Goal: Transaction & Acquisition: Purchase product/service

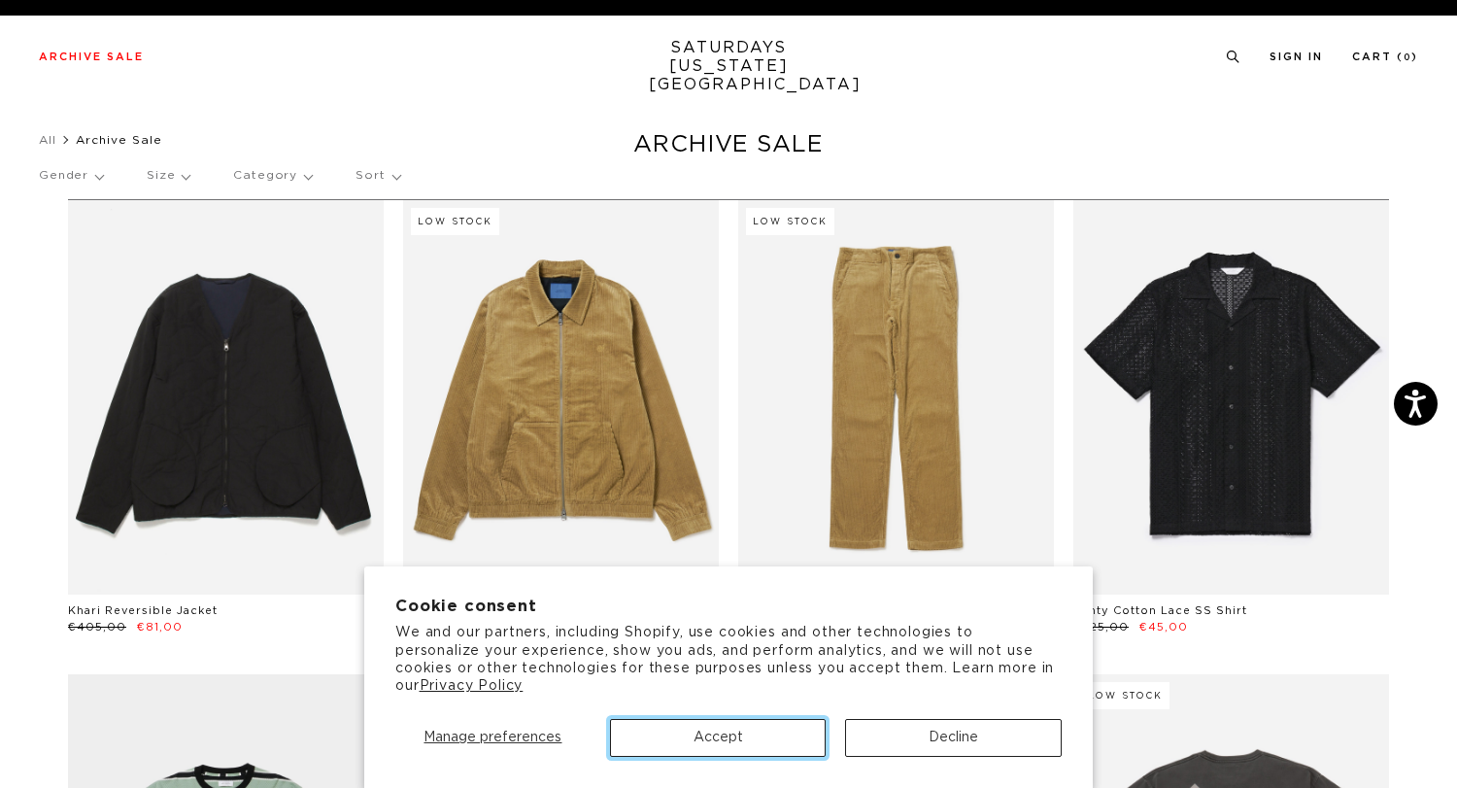
click at [685, 736] on button "Accept" at bounding box center [718, 738] width 217 height 38
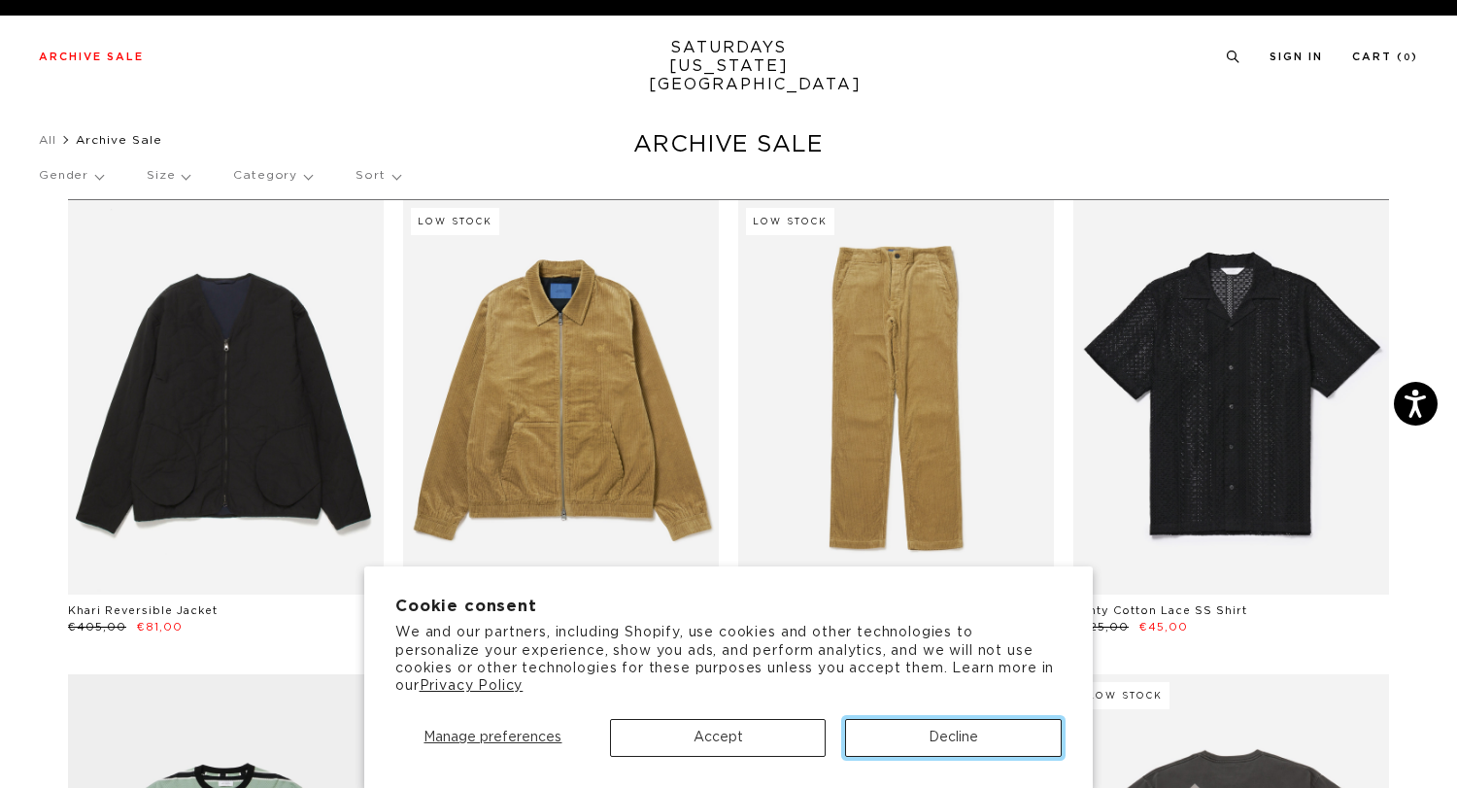
click at [916, 736] on button "Decline" at bounding box center [953, 738] width 217 height 38
click at [953, 147] on ul "All Archive Sale" at bounding box center [728, 139] width 1379 height 19
click at [958, 738] on button "Decline" at bounding box center [953, 738] width 217 height 38
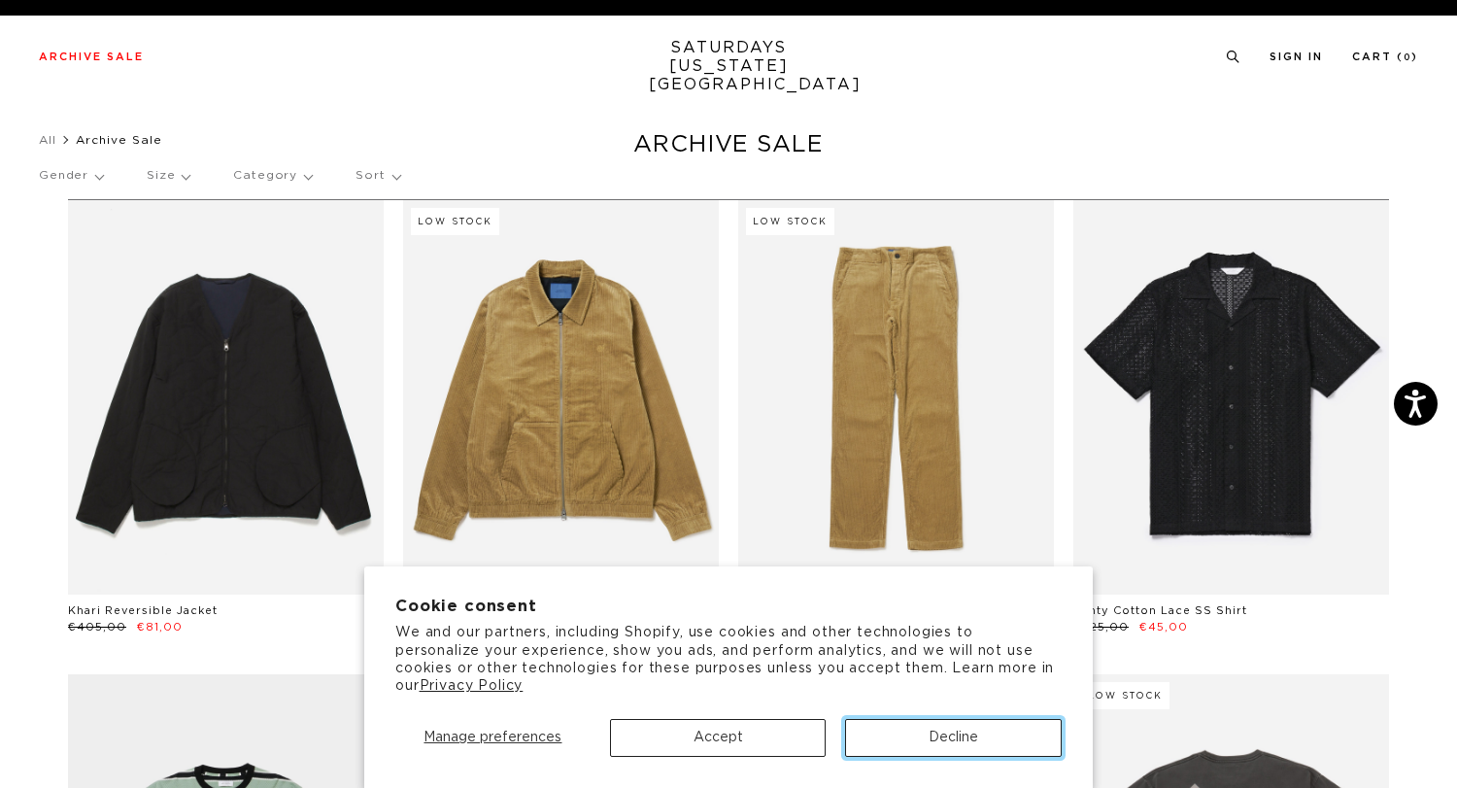
click at [958, 738] on button "Decline" at bounding box center [953, 738] width 217 height 38
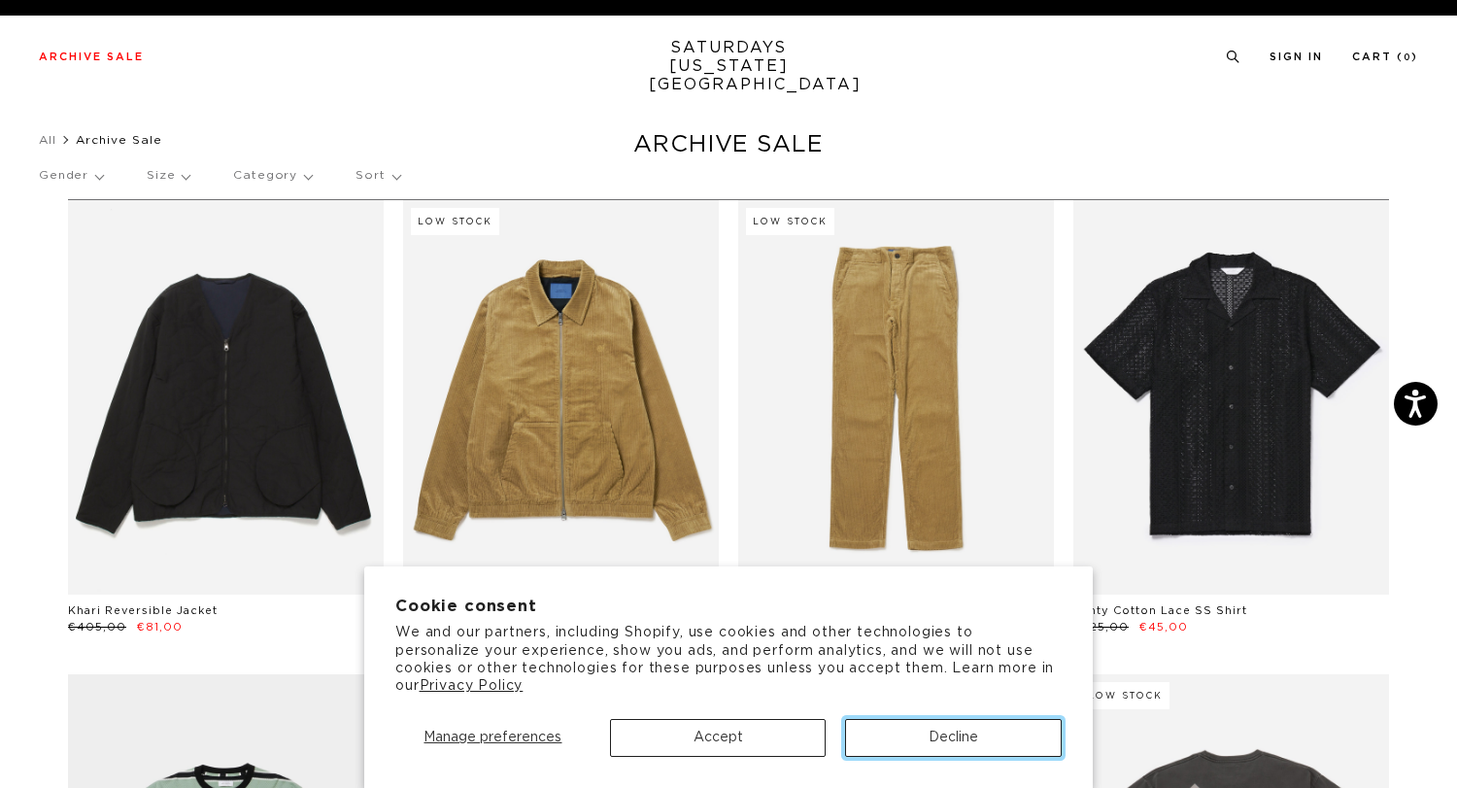
click at [958, 738] on button "Decline" at bounding box center [953, 738] width 217 height 38
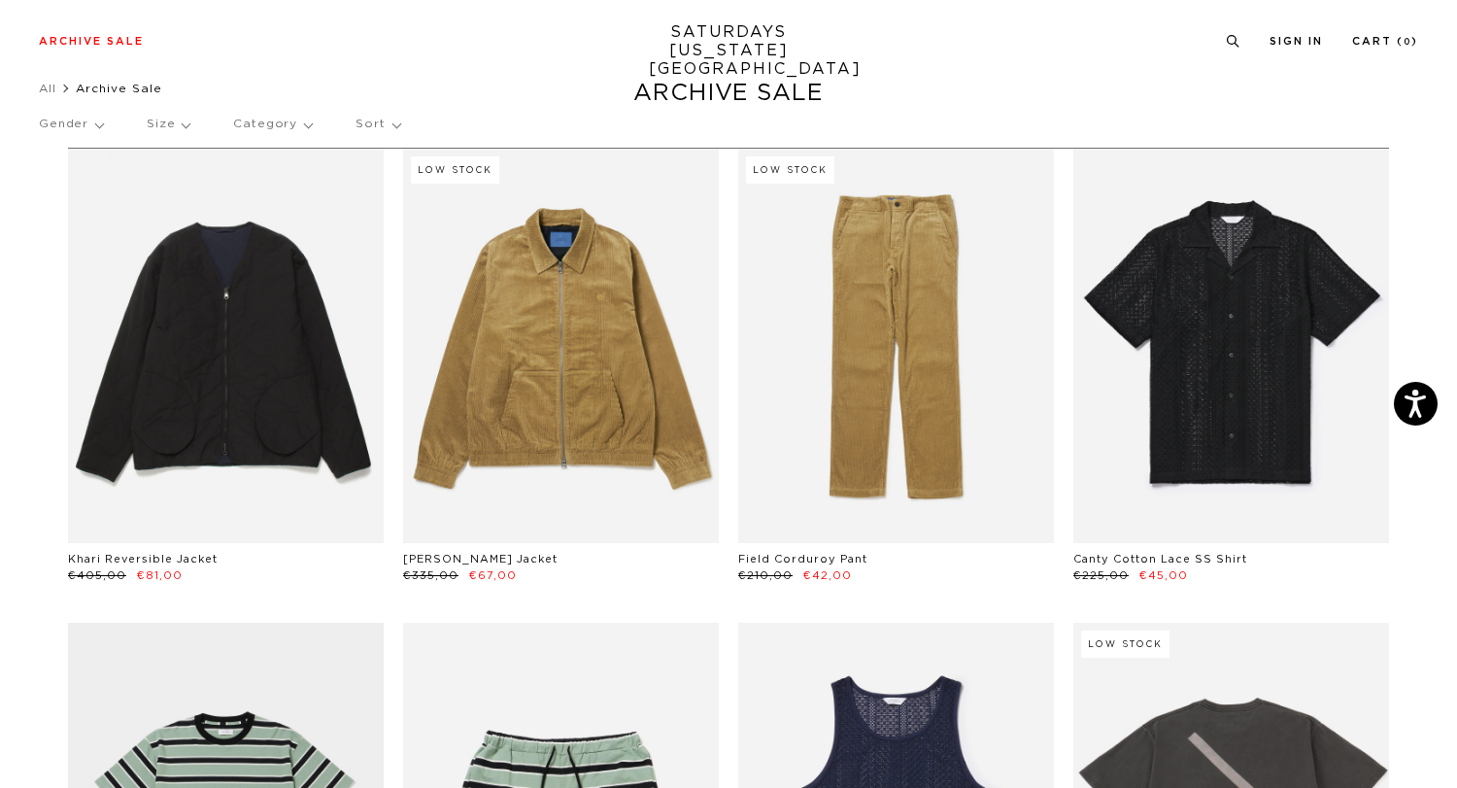
scroll to position [12, 0]
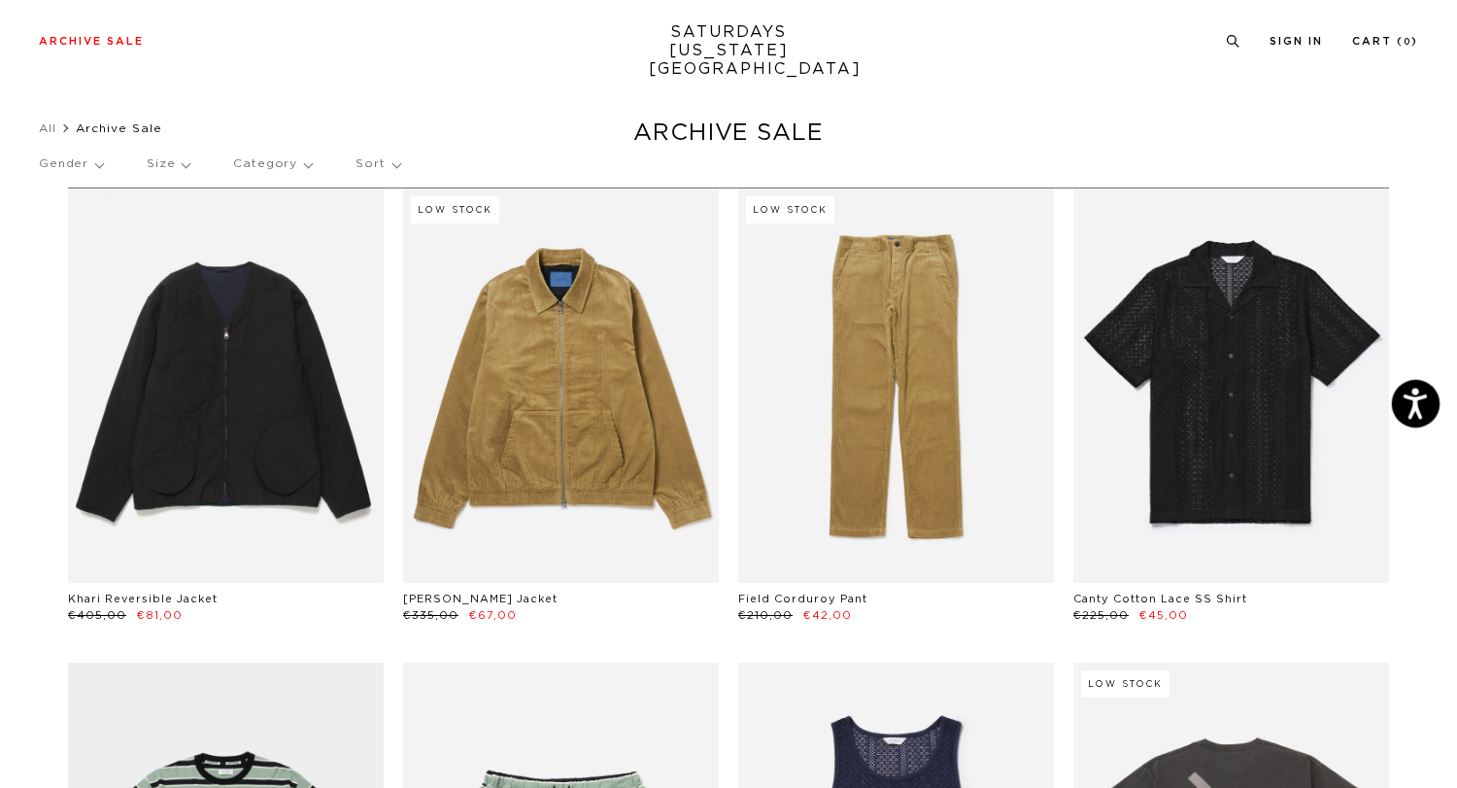
click at [1419, 405] on icon "Open accessiBe: accessibility options, statement and help" at bounding box center [1414, 402] width 23 height 31
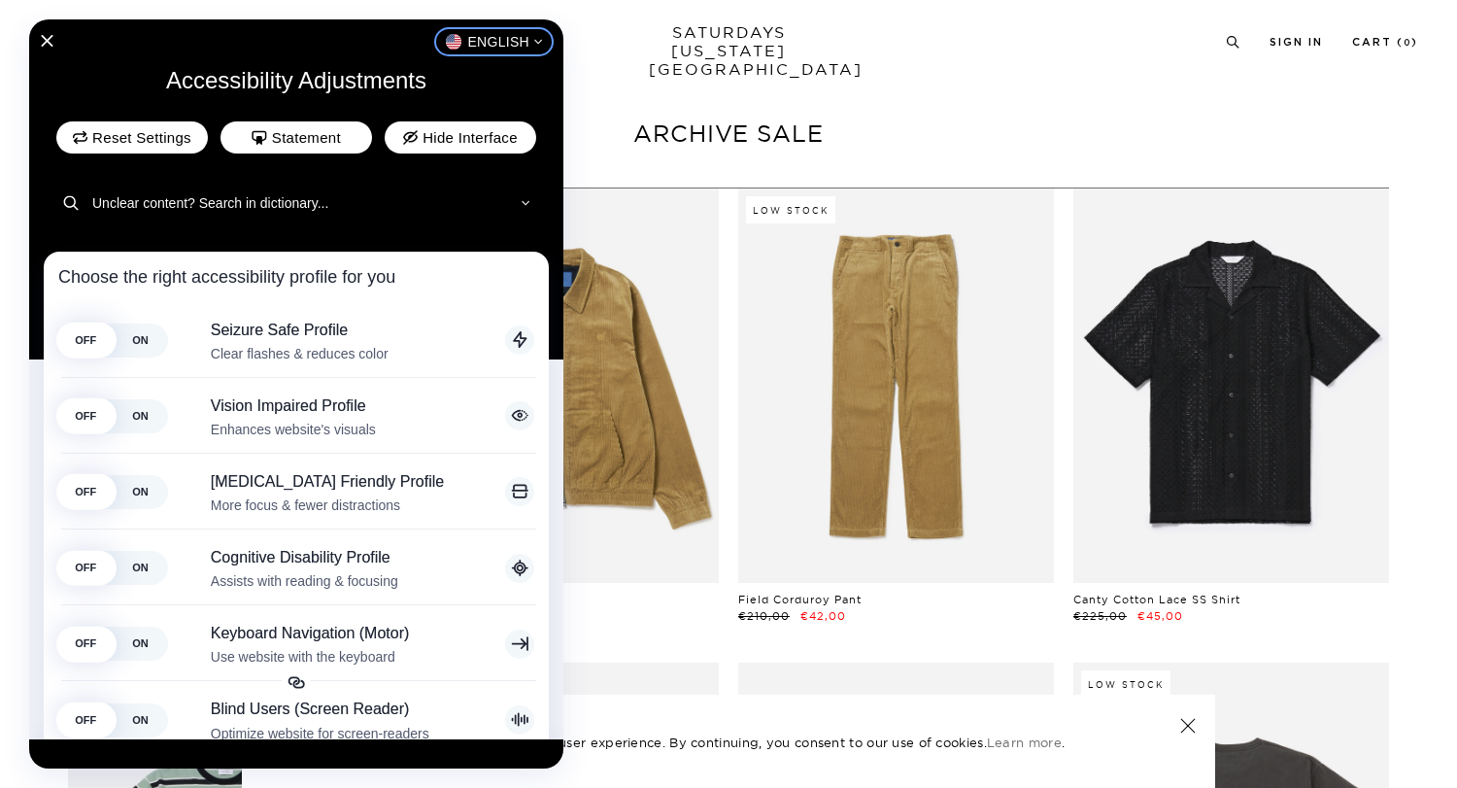
click at [521, 41] on span "English" at bounding box center [498, 42] width 62 height 14
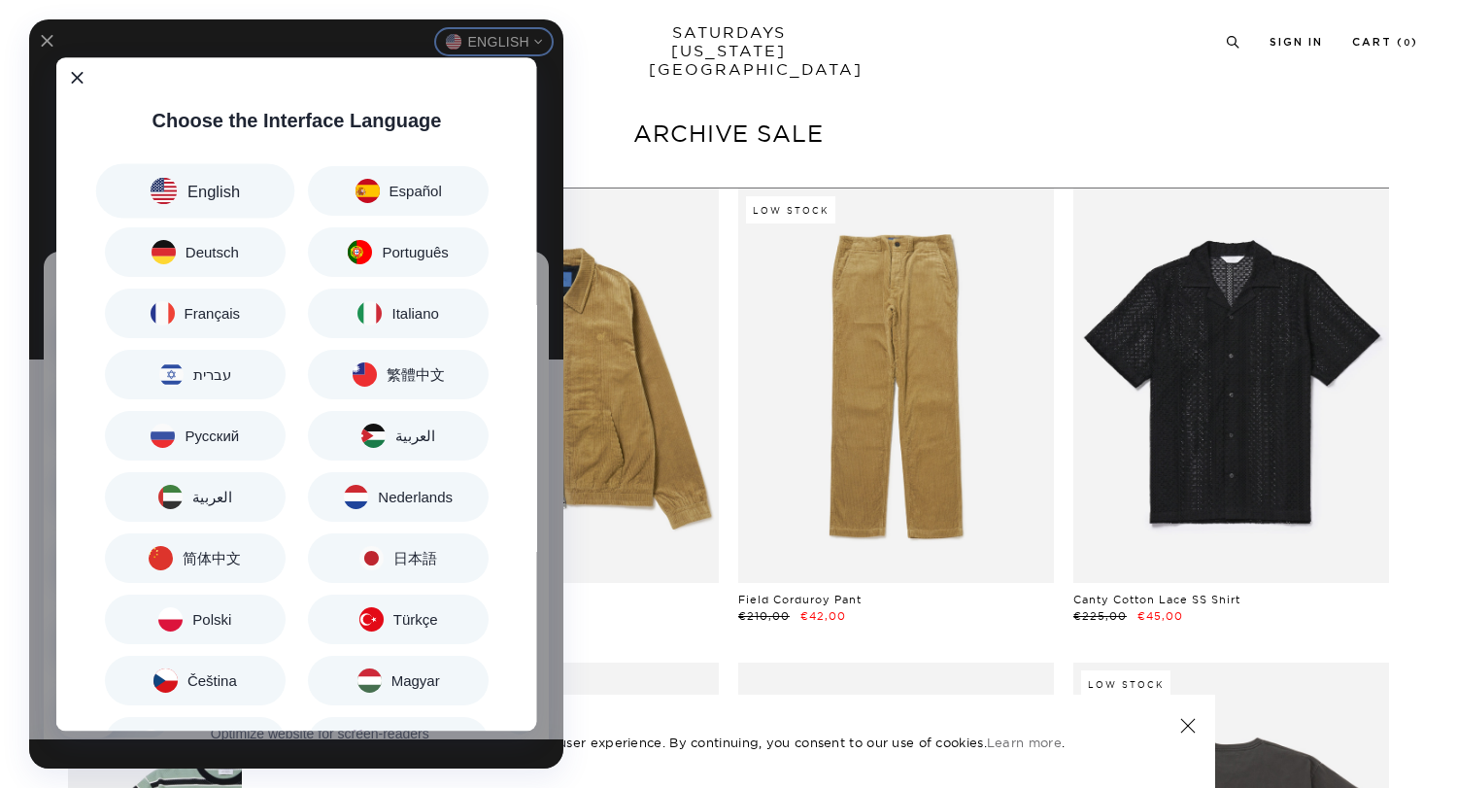
click at [211, 189] on span "English" at bounding box center [213, 191] width 52 height 17
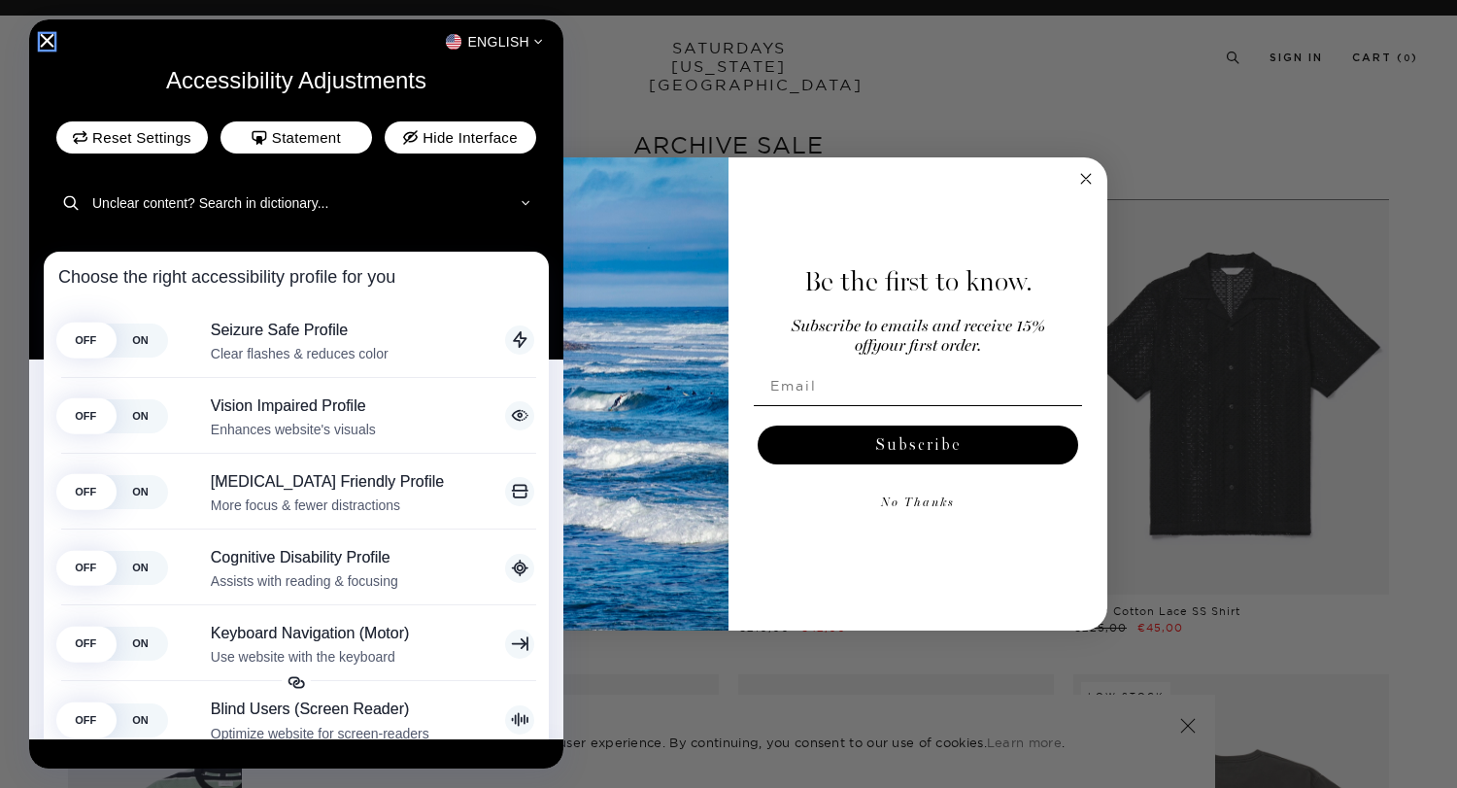
click at [49, 42] on icon "Close Accessibility Interface" at bounding box center [48, 41] width 14 height 14
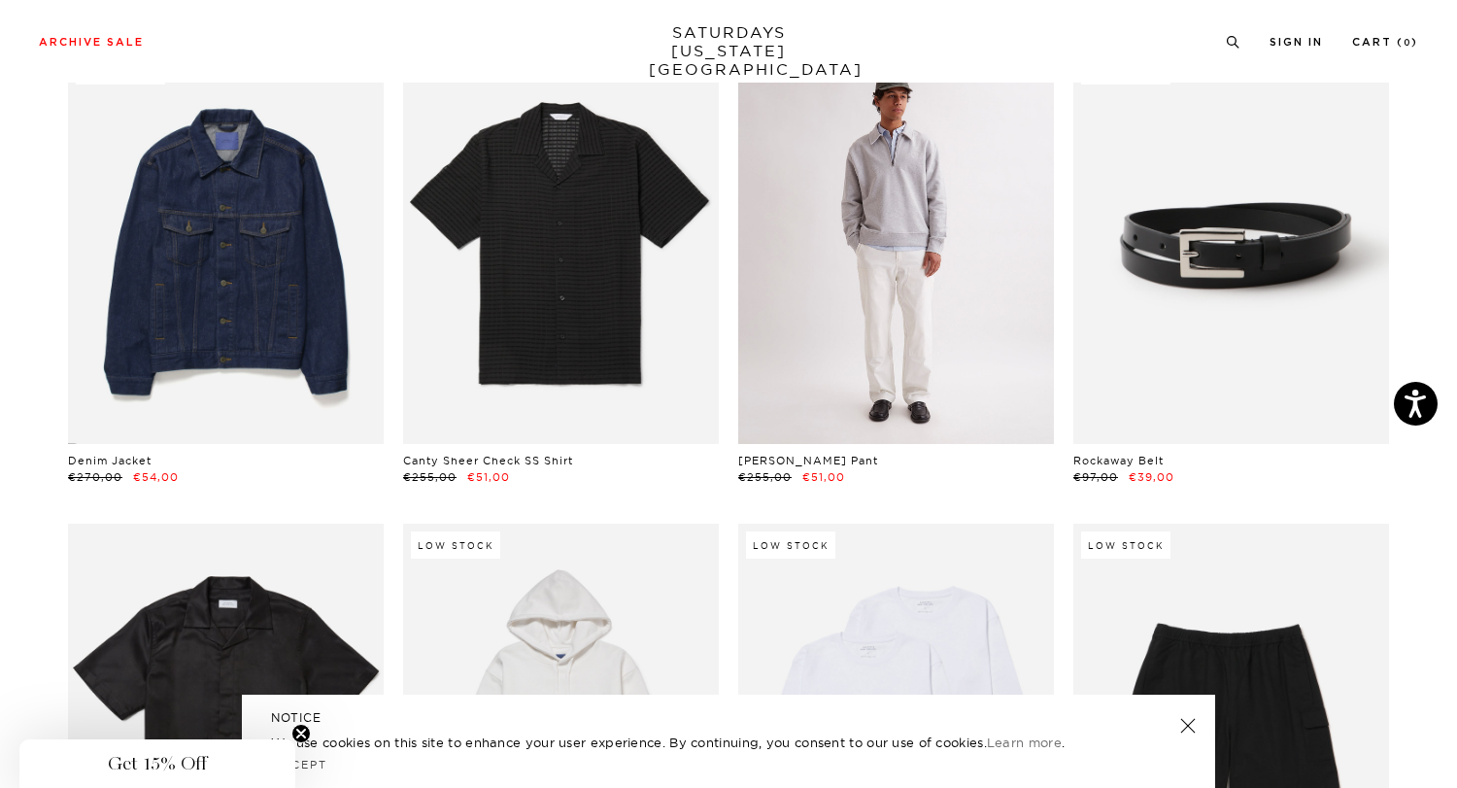
scroll to position [1561, 1]
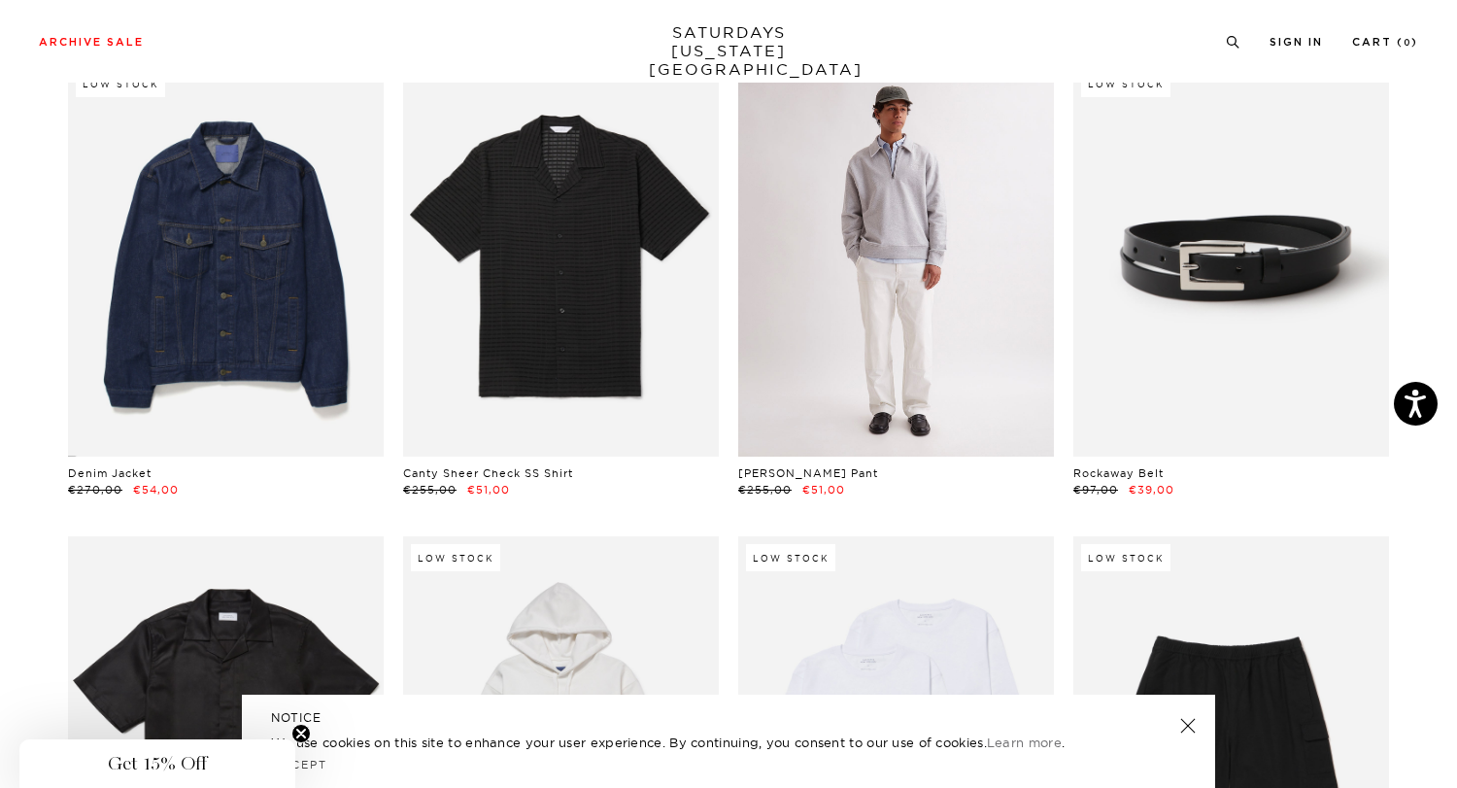
click at [892, 349] on link at bounding box center [896, 259] width 316 height 394
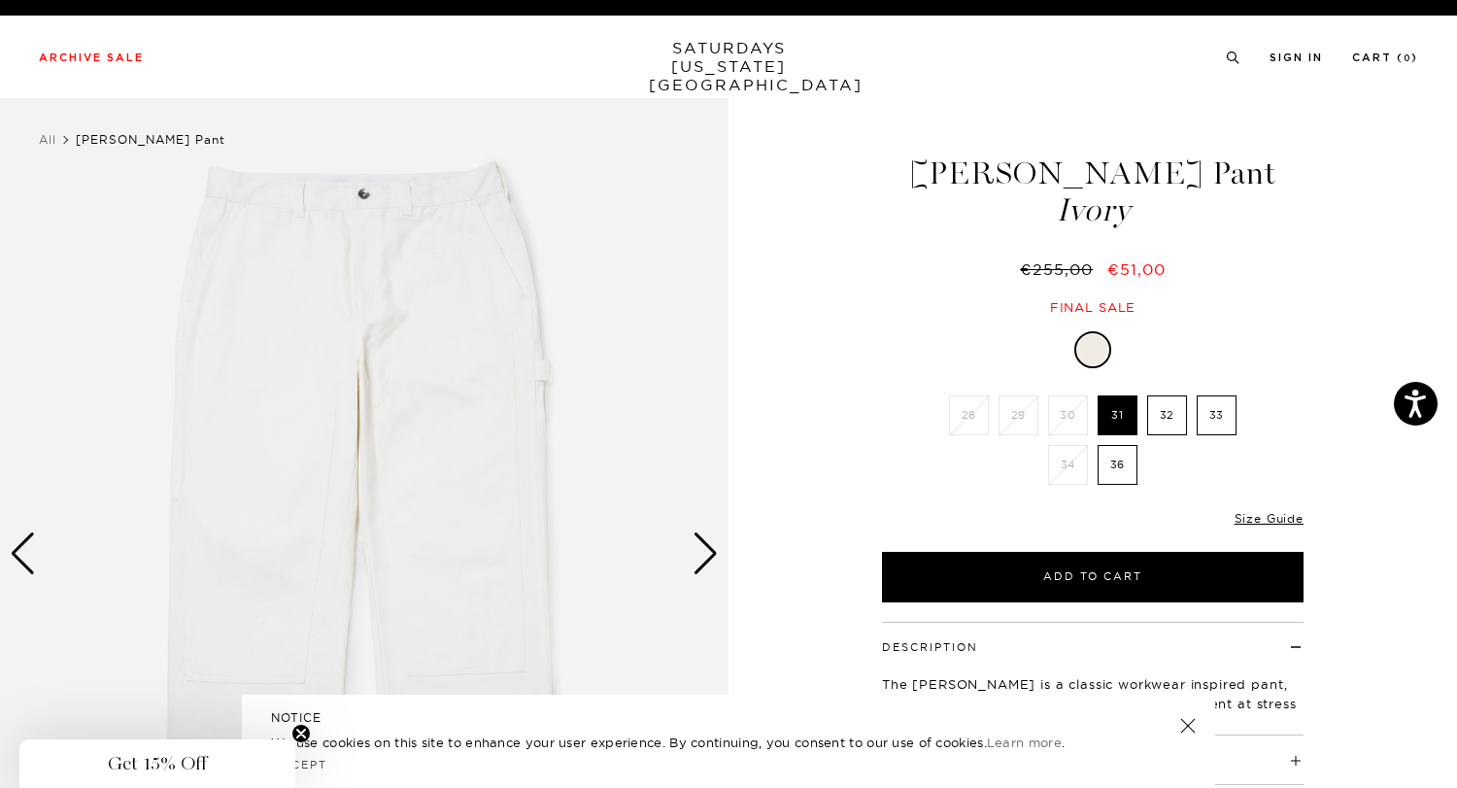
click at [708, 555] on div "Next slide" at bounding box center [705, 553] width 26 height 43
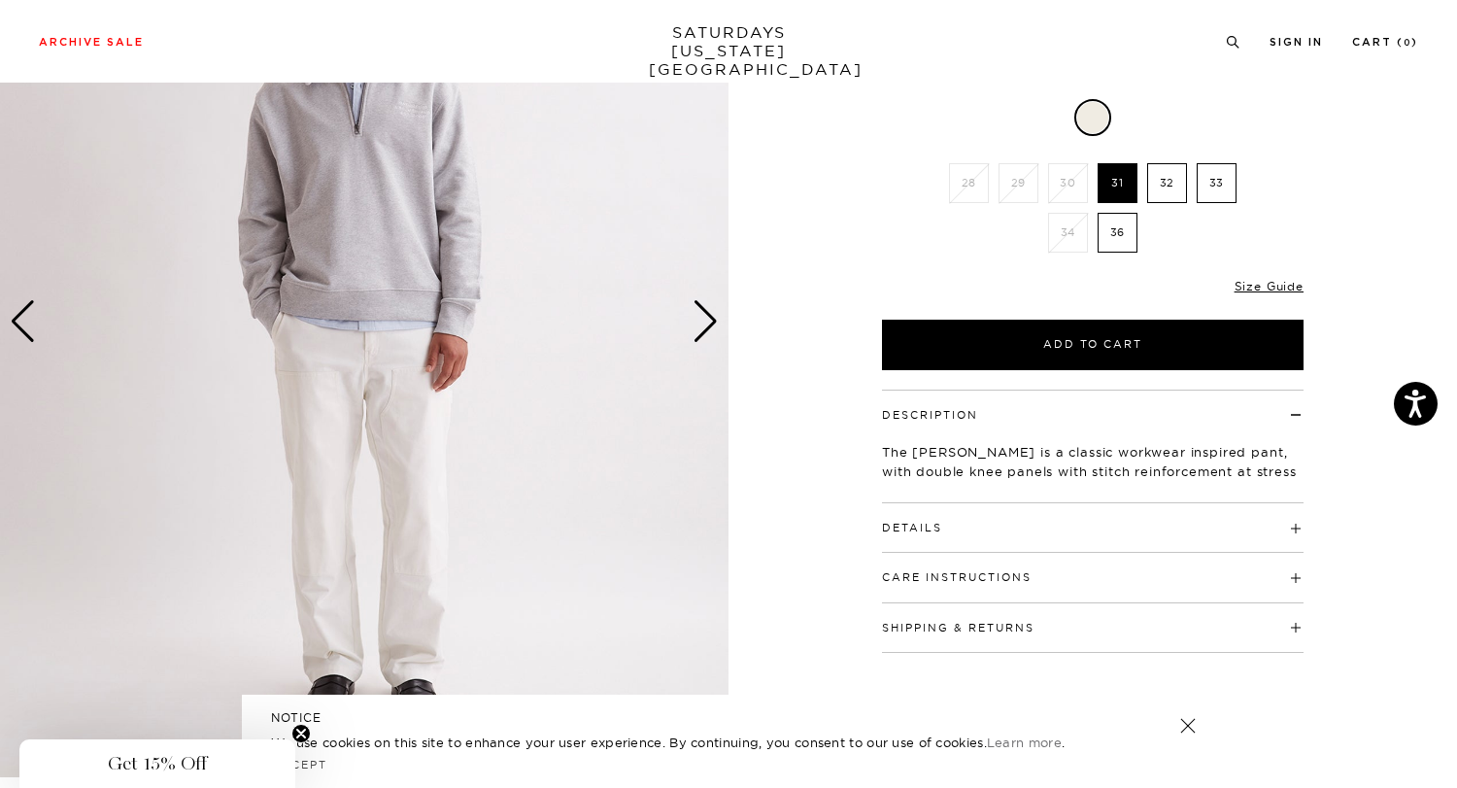
scroll to position [230, 0]
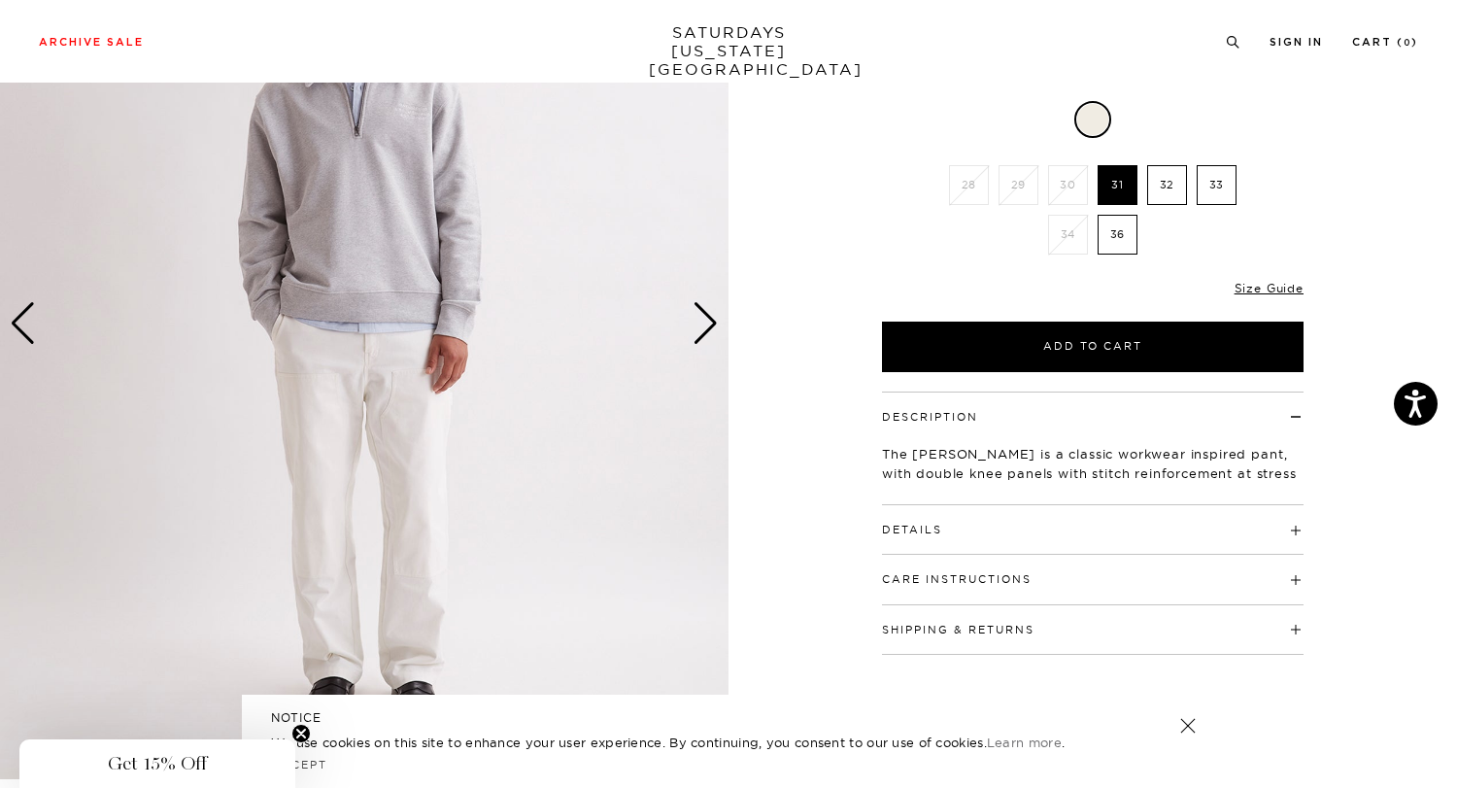
click at [712, 327] on div "Next slide" at bounding box center [705, 323] width 26 height 43
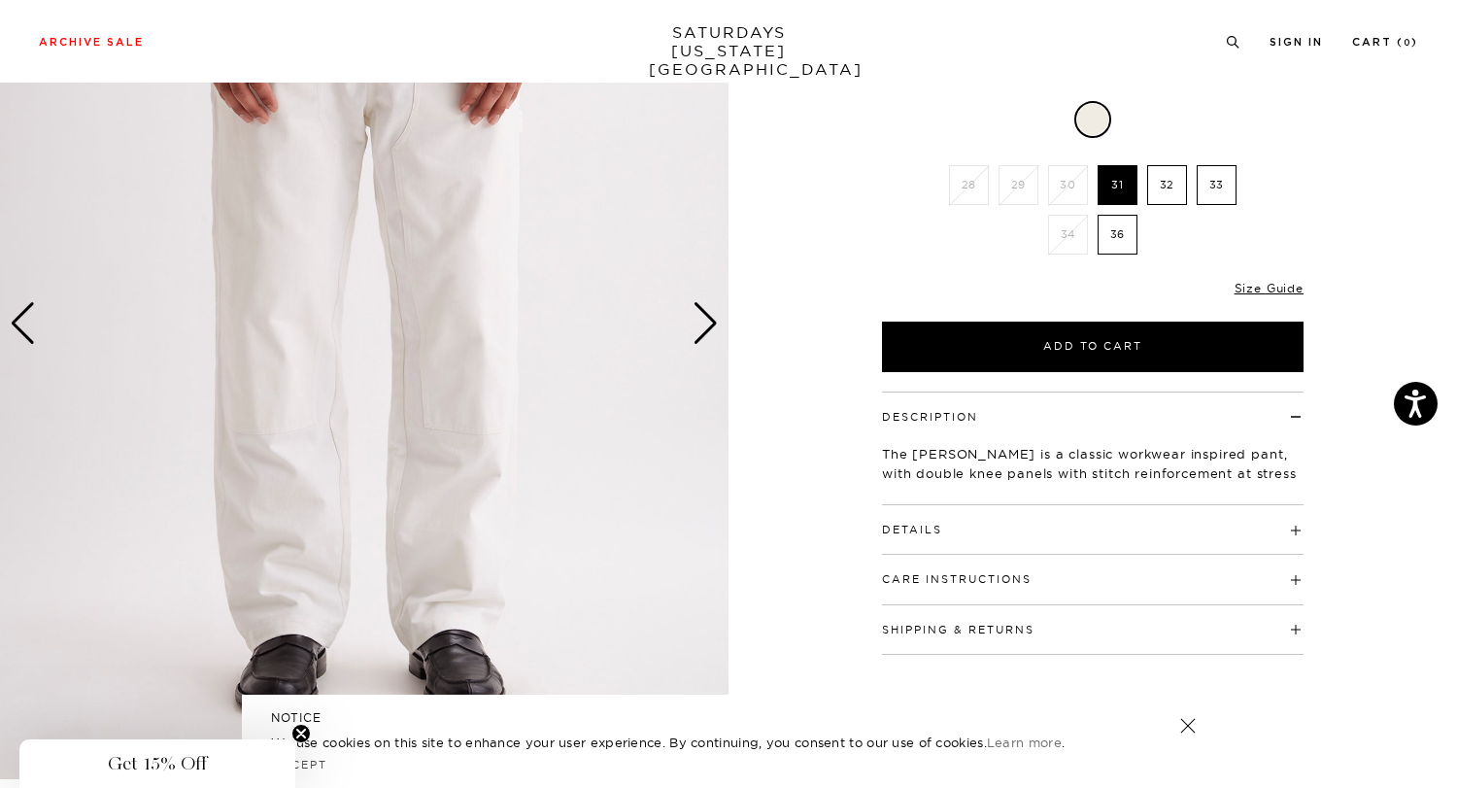
click at [712, 327] on div "Next slide" at bounding box center [705, 323] width 26 height 43
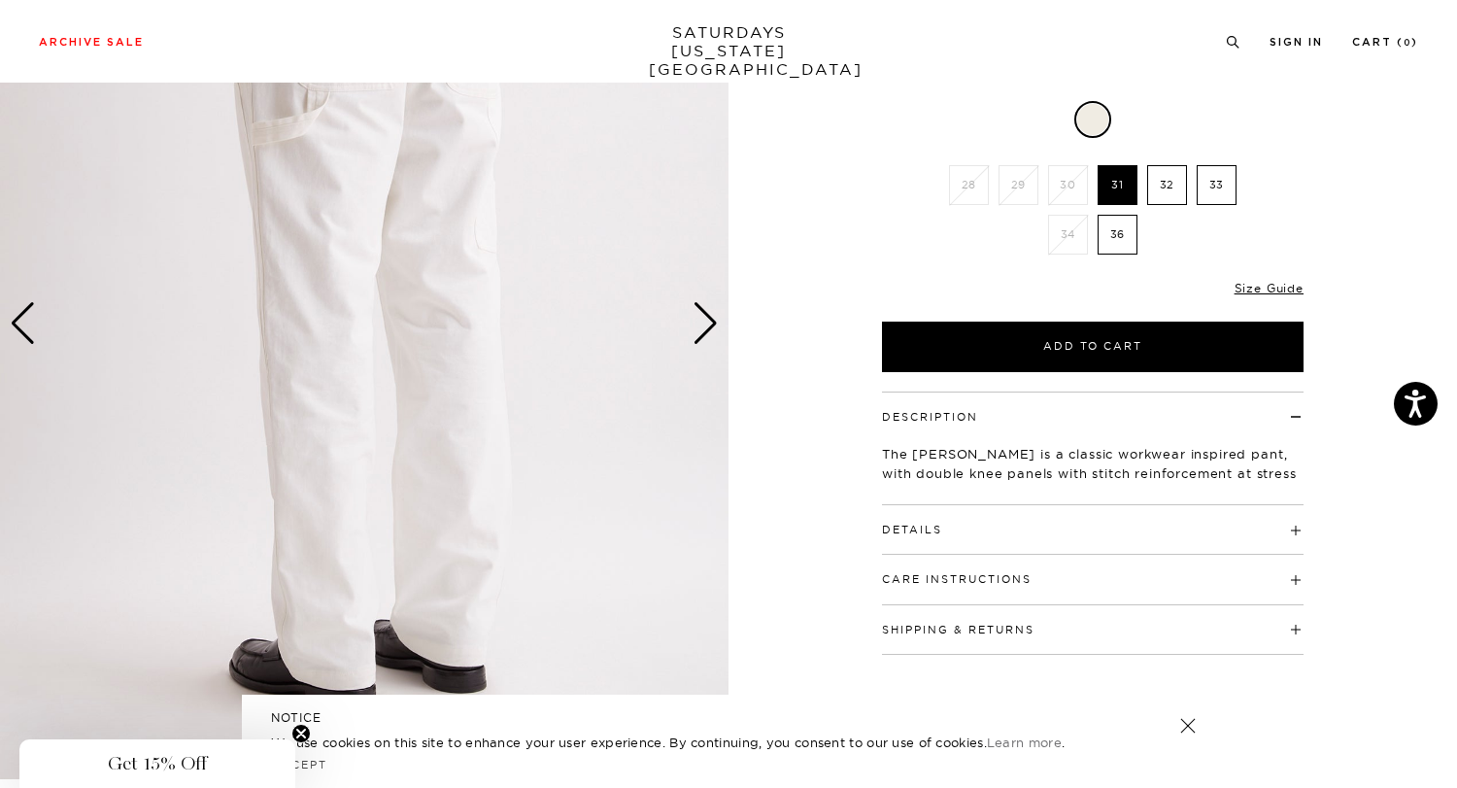
click at [712, 327] on div "Next slide" at bounding box center [705, 323] width 26 height 43
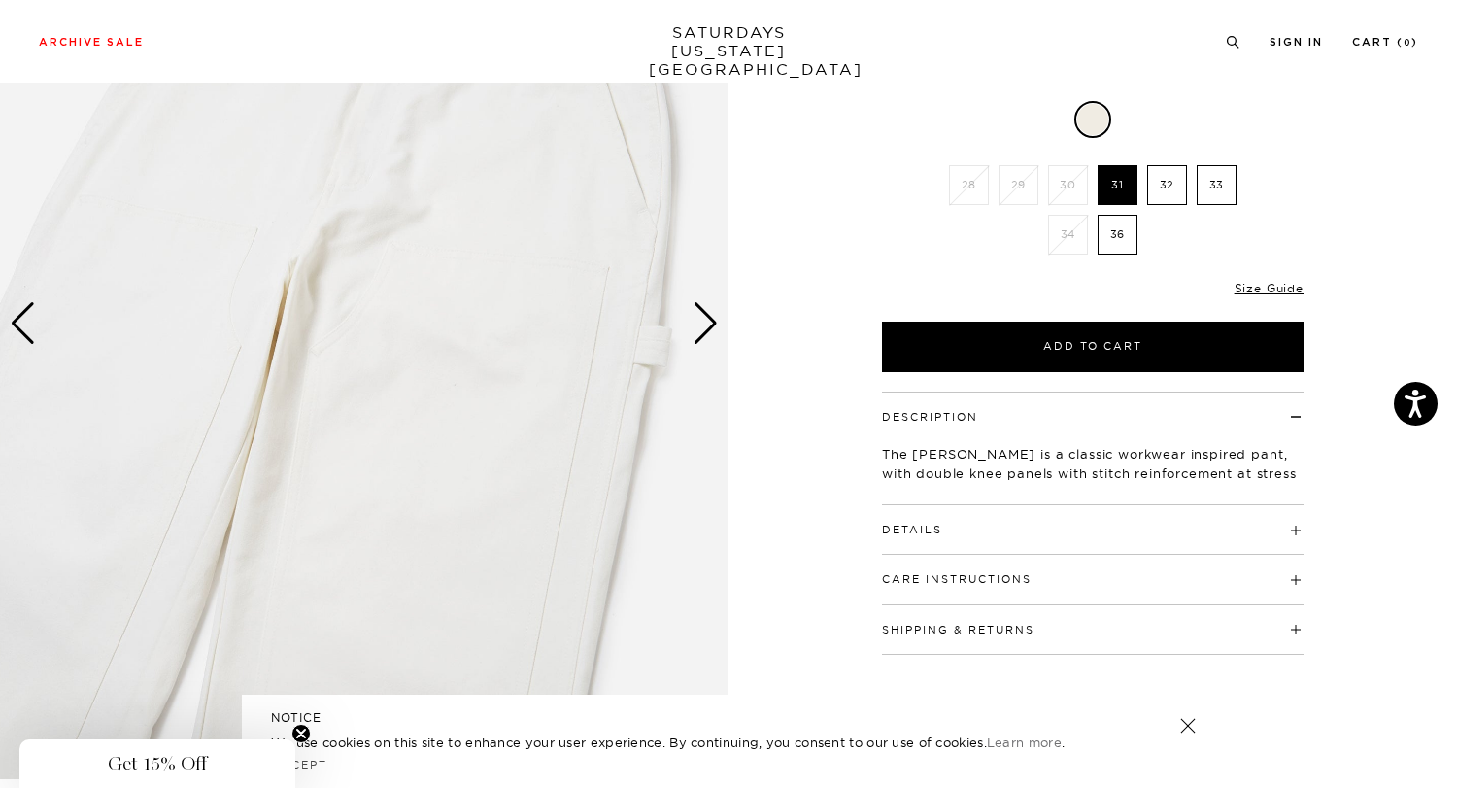
click at [712, 327] on div "Next slide" at bounding box center [705, 323] width 26 height 43
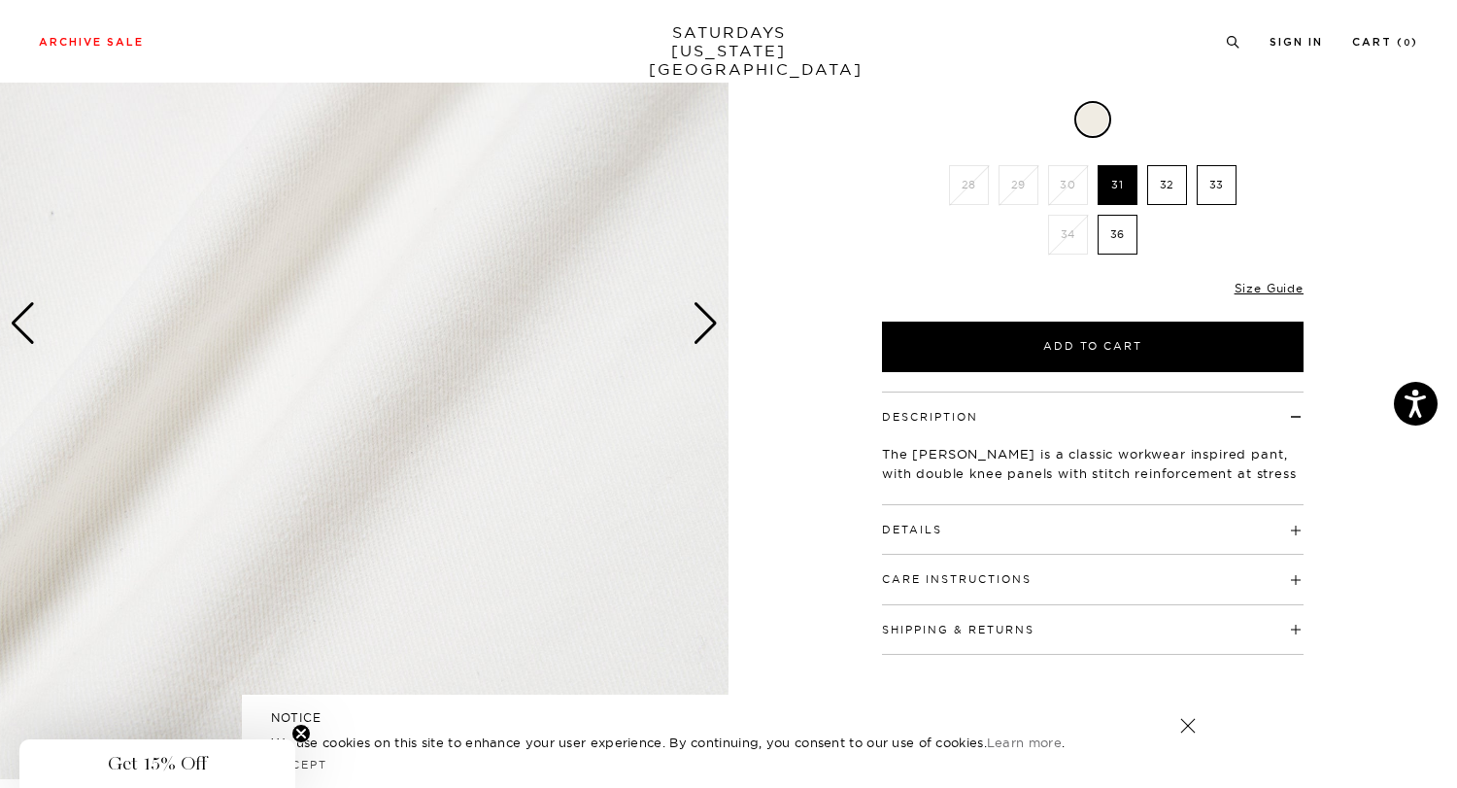
click at [712, 327] on div "Next slide" at bounding box center [705, 323] width 26 height 43
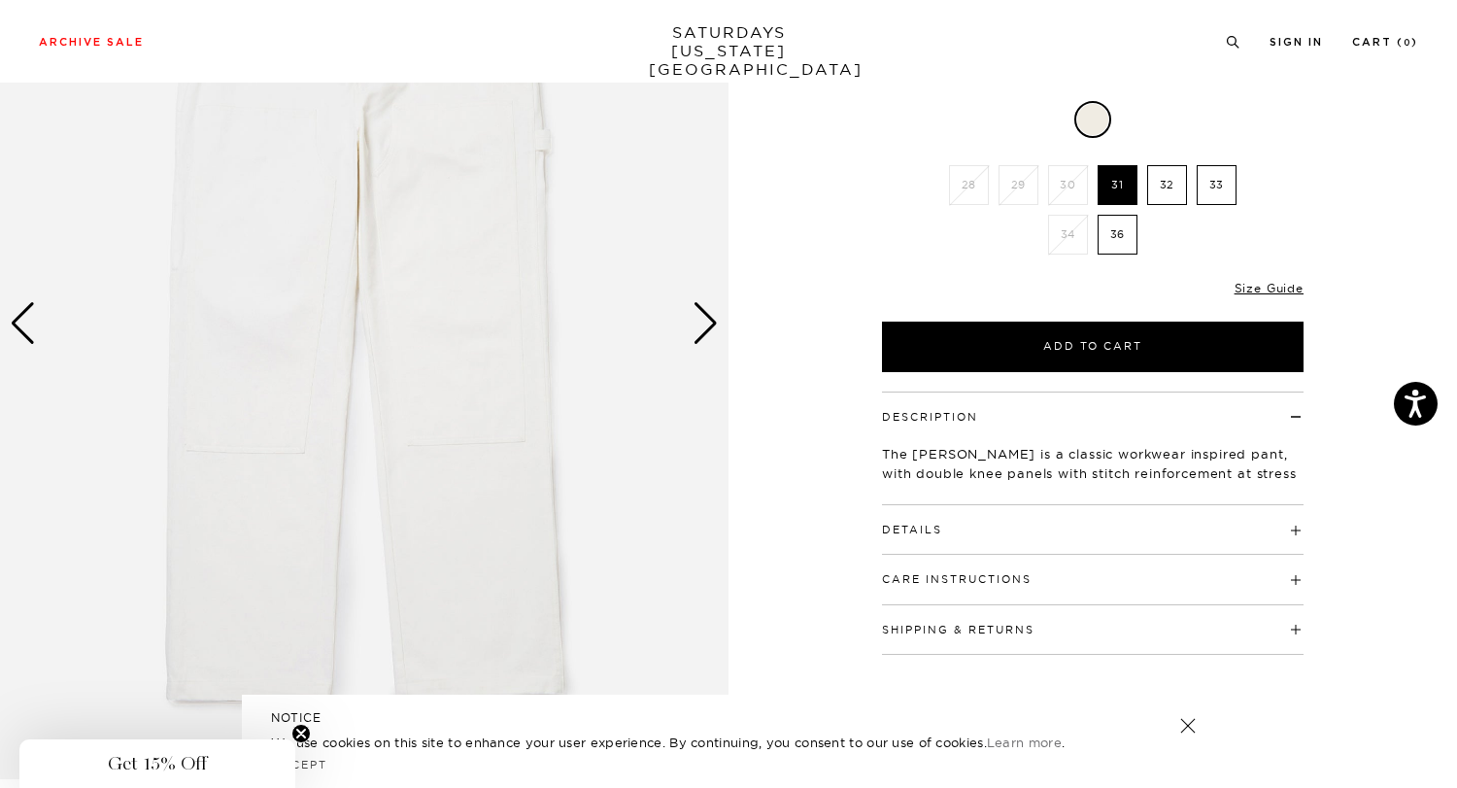
click at [712, 327] on div "Next slide" at bounding box center [705, 323] width 26 height 43
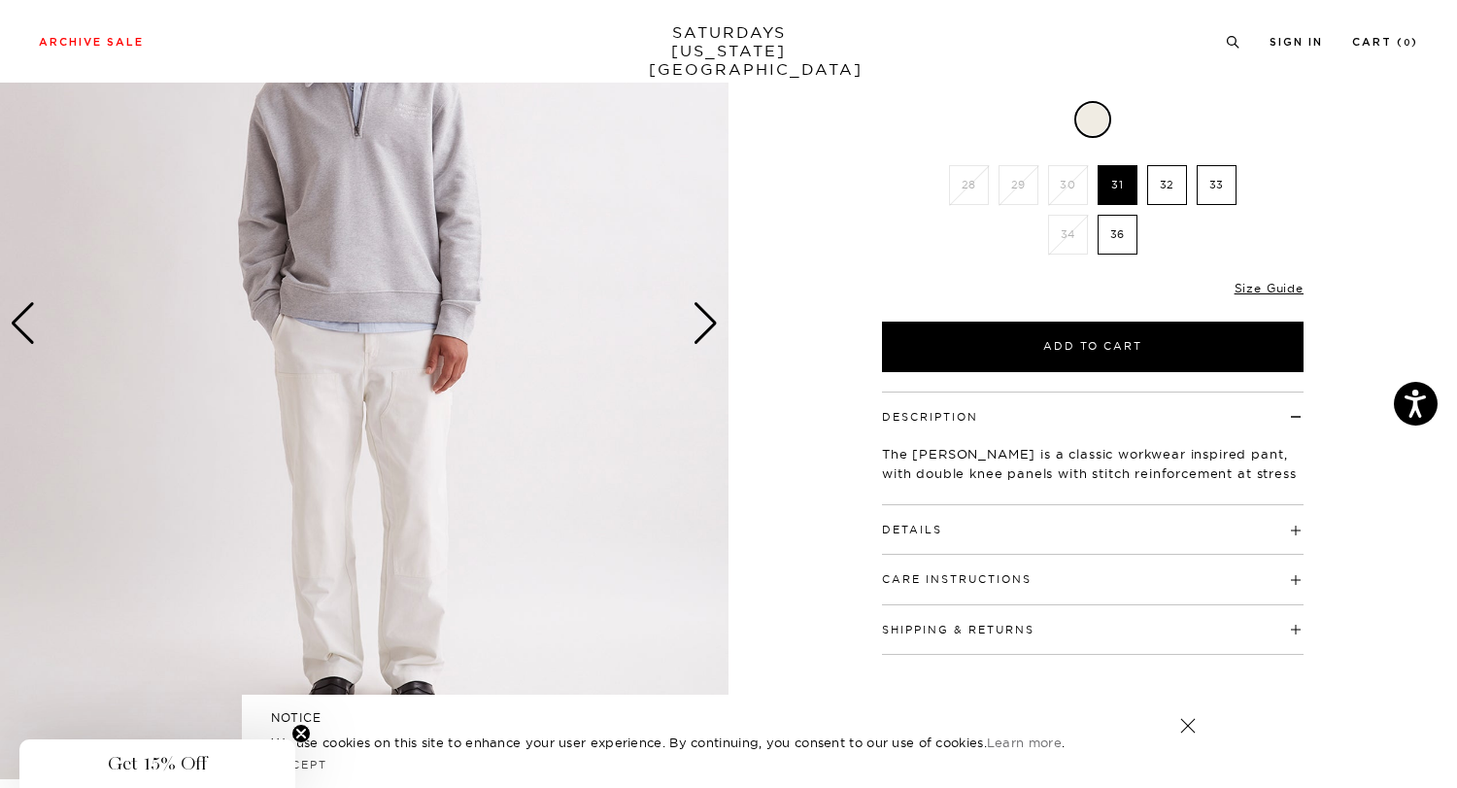
click at [1211, 184] on label "33" at bounding box center [1216, 185] width 40 height 40
click at [0, 0] on input "33" at bounding box center [0, 0] width 0 height 0
